Goal: Task Accomplishment & Management: Complete application form

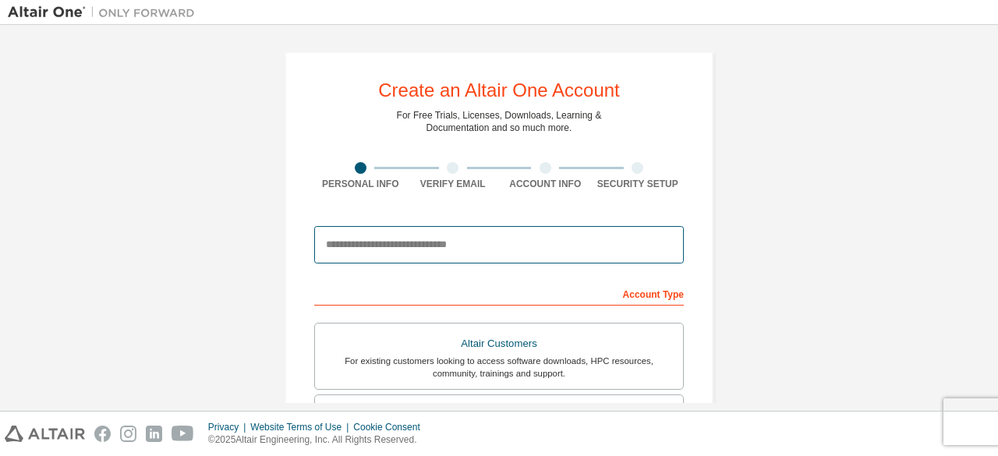
click at [446, 251] on input "email" at bounding box center [499, 244] width 370 height 37
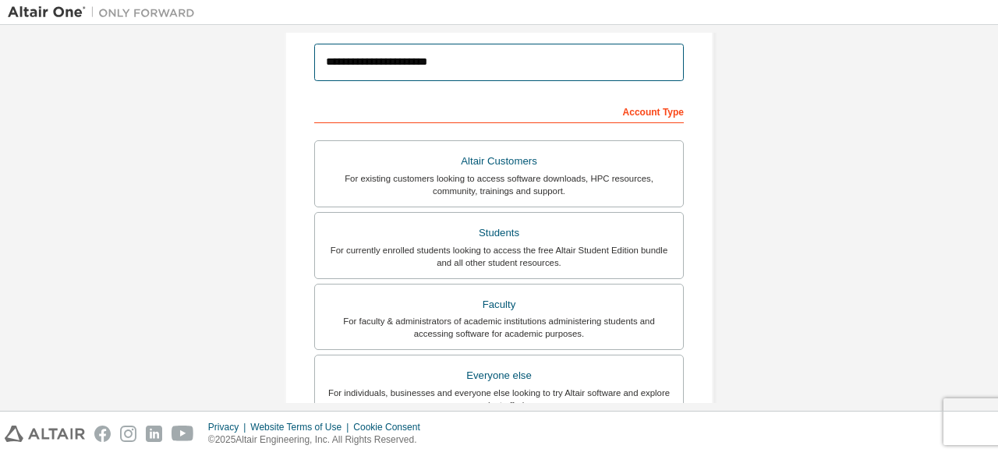
scroll to position [184, 0]
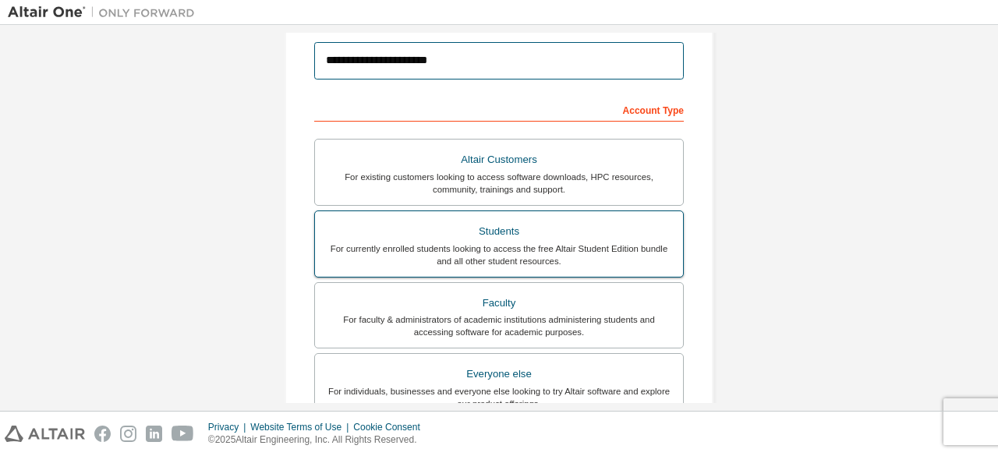
type input "**********"
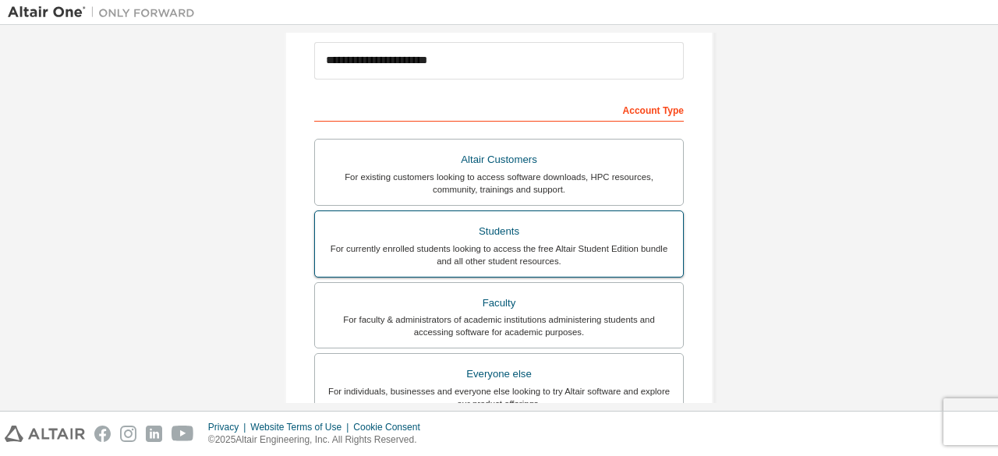
click at [416, 243] on div "For currently enrolled students looking to access the free Altair Student Editi…" at bounding box center [498, 255] width 349 height 25
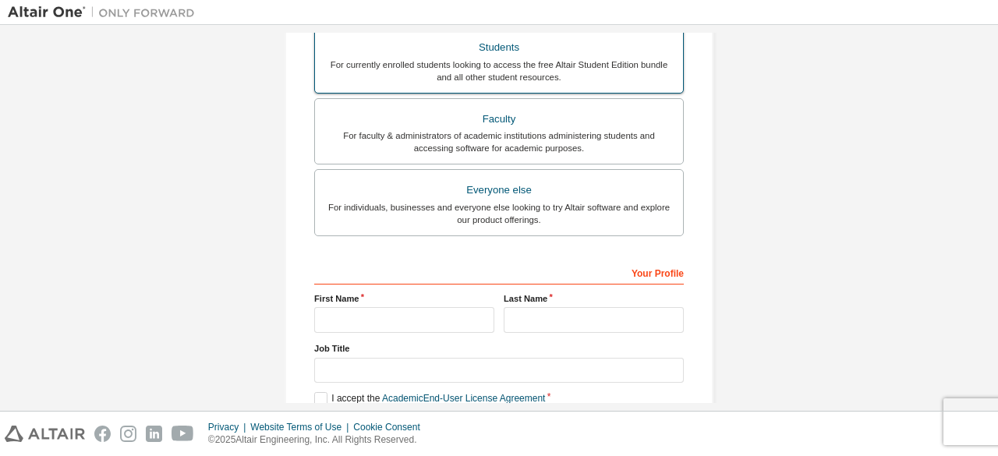
scroll to position [410, 0]
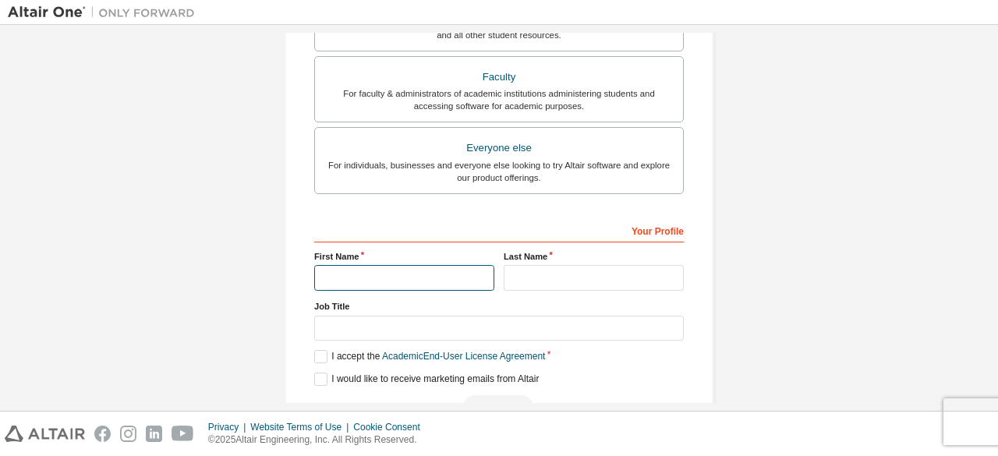
click at [395, 274] on input "text" at bounding box center [404, 278] width 180 height 26
type input "*"
type input "***"
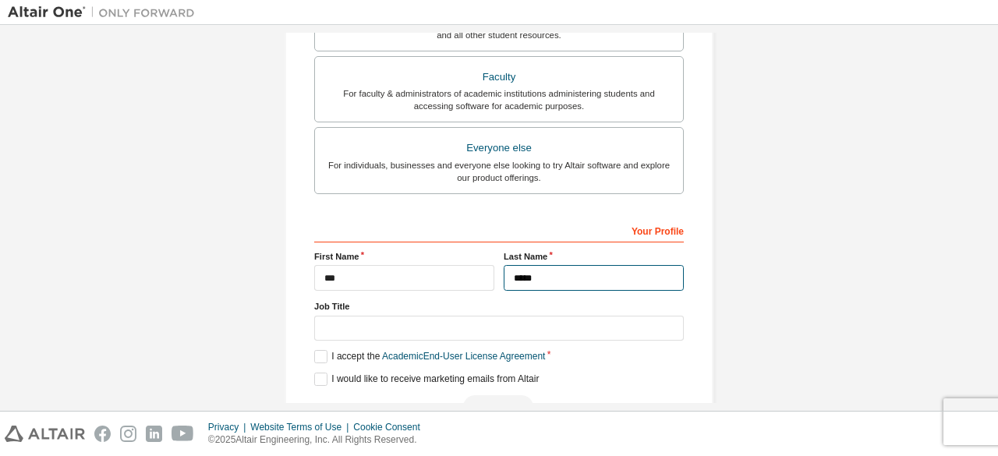
type input "*****"
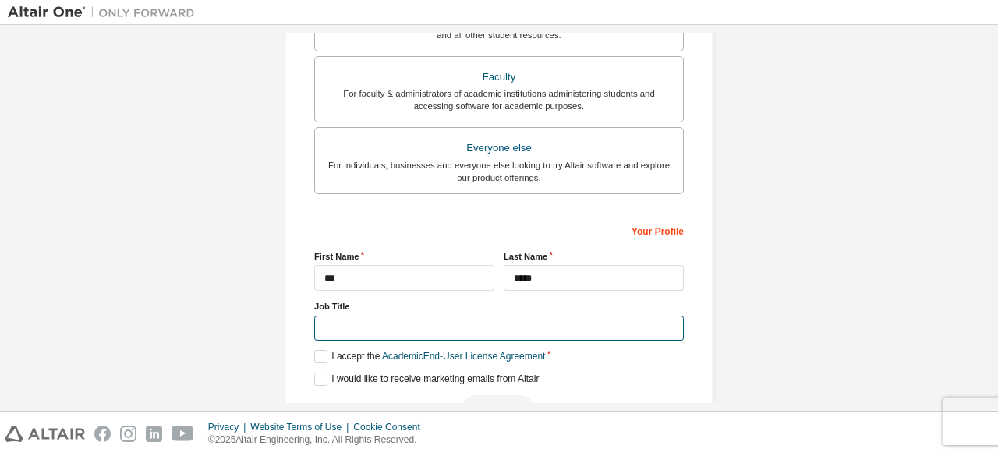
scroll to position [451, 0]
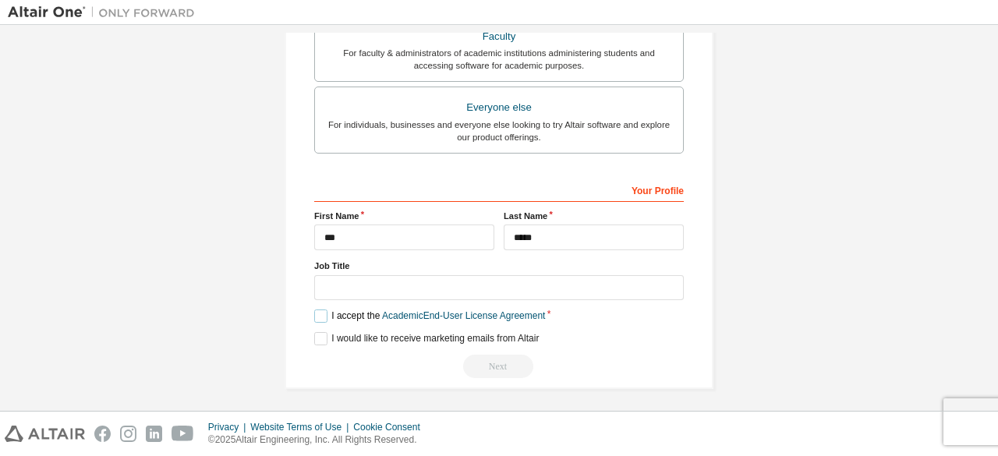
click at [316, 314] on label "I accept the Academic End-User License Agreement" at bounding box center [429, 316] width 231 height 13
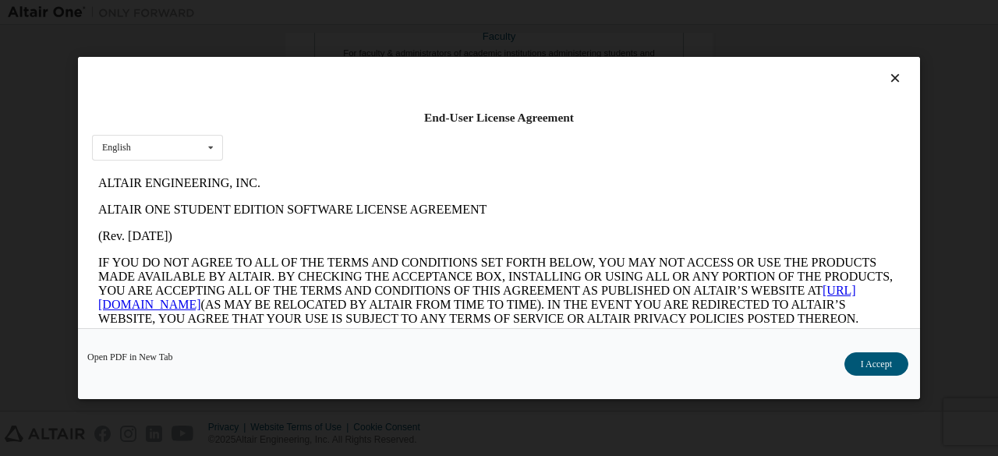
scroll to position [0, 0]
click at [868, 365] on button "I Accept" at bounding box center [877, 364] width 64 height 23
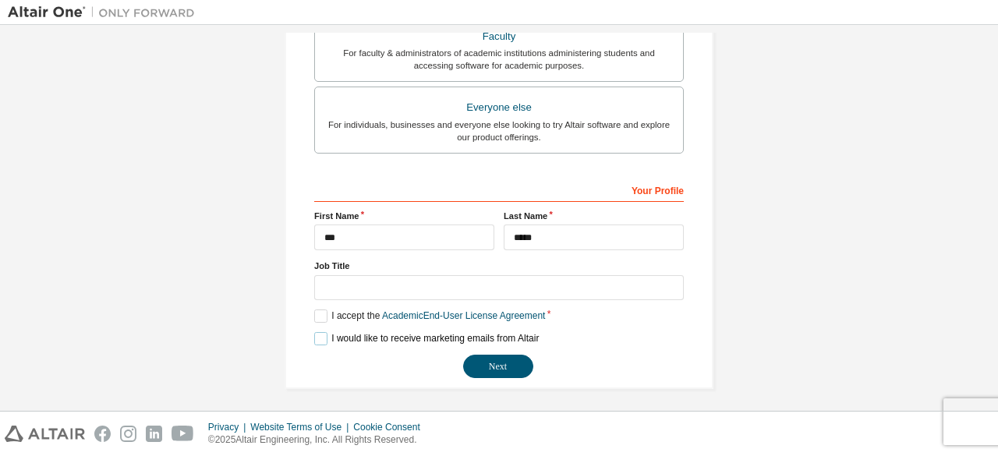
click at [314, 332] on label "I would like to receive marketing emails from Altair" at bounding box center [426, 338] width 225 height 13
click at [321, 333] on label "I would like to receive marketing emails from Altair" at bounding box center [426, 338] width 225 height 13
click at [477, 363] on button "Next" at bounding box center [498, 366] width 70 height 23
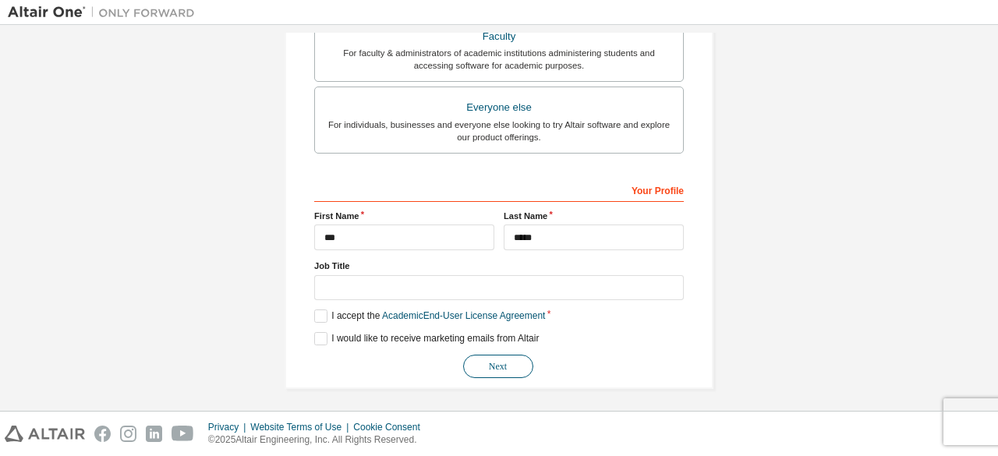
click at [507, 360] on button "Next" at bounding box center [498, 366] width 70 height 23
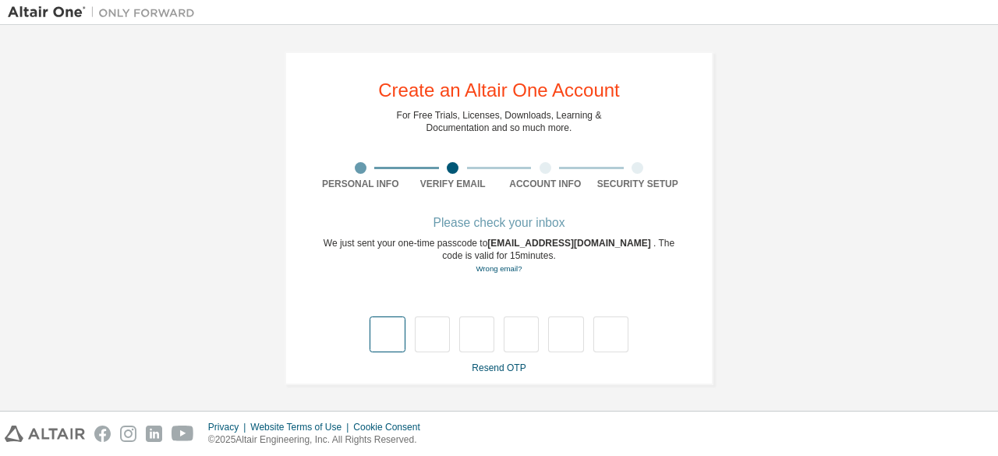
click at [383, 328] on input "text" at bounding box center [387, 335] width 35 height 36
type input "*"
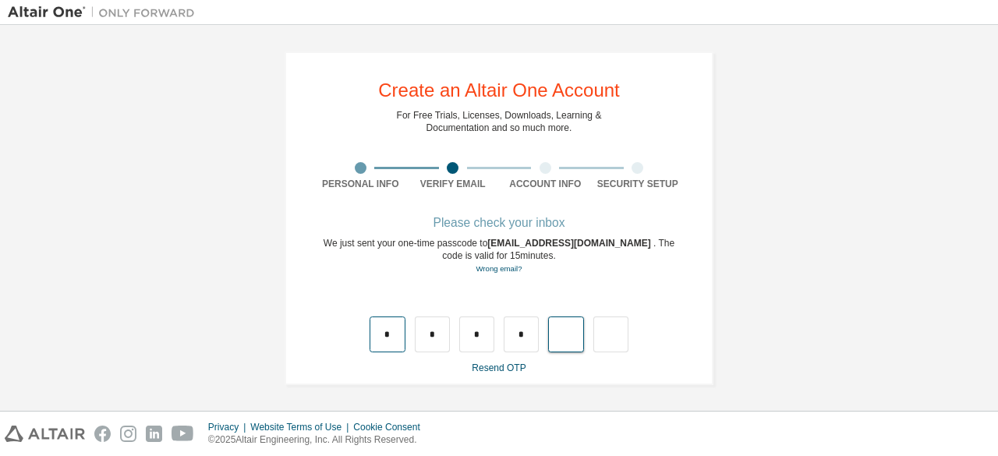
type input "*"
